Goal: Task Accomplishment & Management: Use online tool/utility

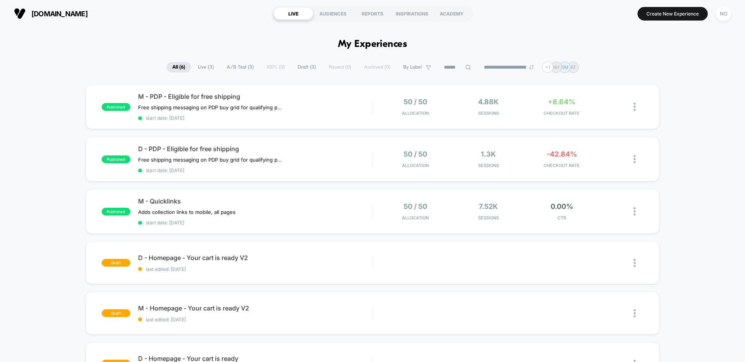
click at [231, 70] on span "A/B Test ( 3 )" at bounding box center [240, 67] width 39 height 10
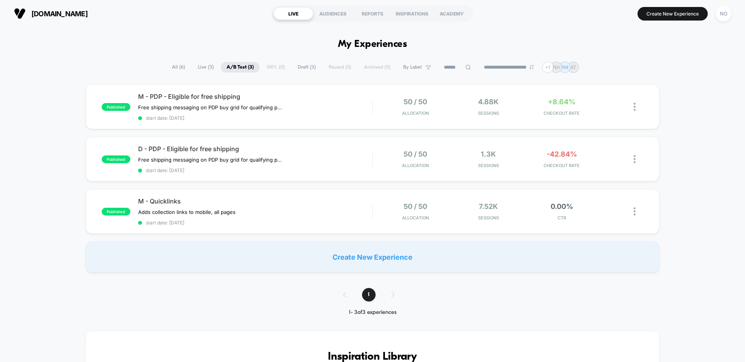
click at [175, 68] on span "All ( 6 )" at bounding box center [178, 67] width 25 height 10
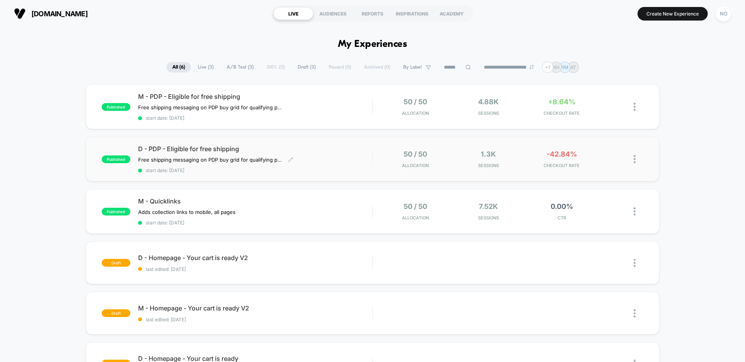
click at [321, 156] on div "D - PDP - Eligible for free shipping Free shipping messaging on PDP buy grid fo…" at bounding box center [255, 159] width 234 height 28
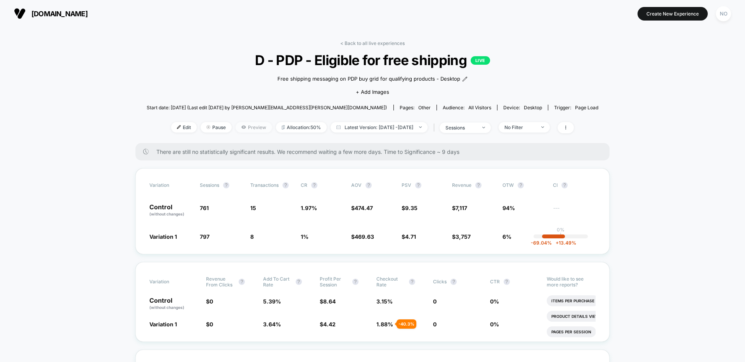
click at [238, 125] on span "Preview" at bounding box center [253, 127] width 36 height 10
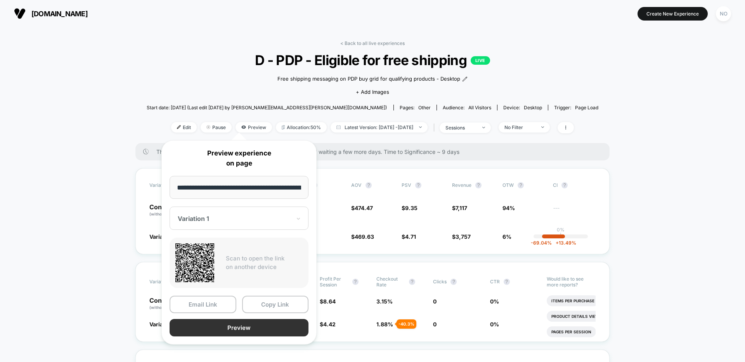
click at [296, 329] on button "Preview" at bounding box center [238, 327] width 139 height 17
